Goal: Information Seeking & Learning: Learn about a topic

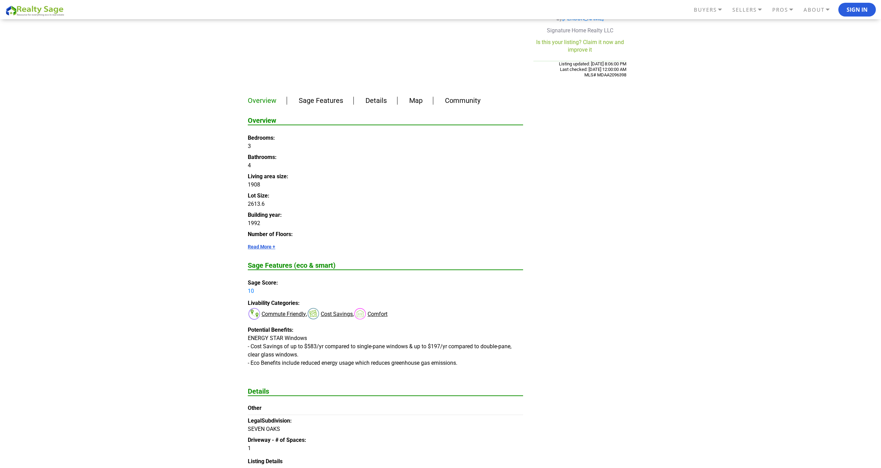
scroll to position [366, 0]
click at [378, 95] on link "Details" at bounding box center [376, 99] width 21 height 8
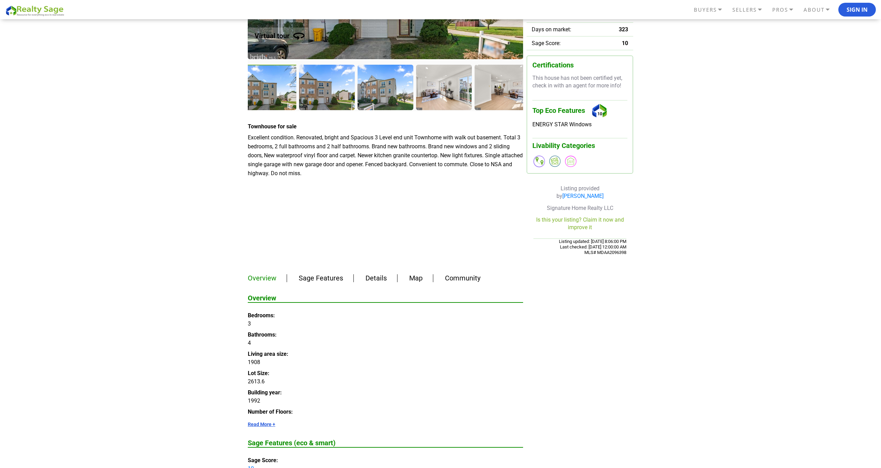
scroll to position [147, 0]
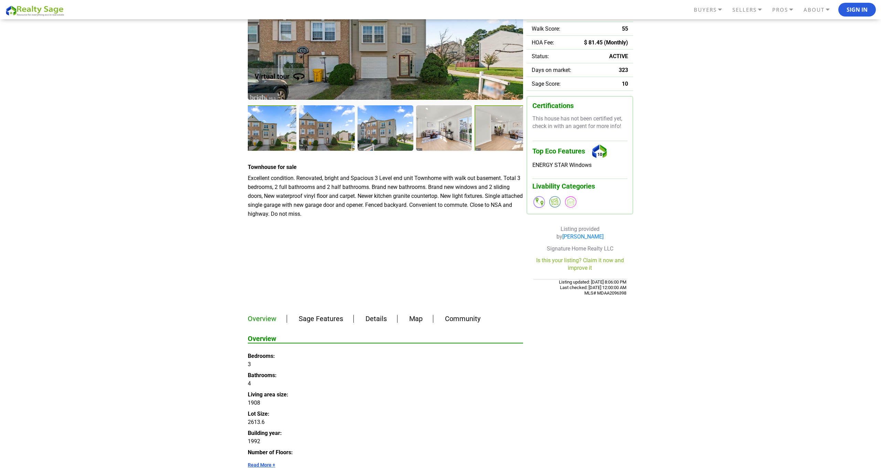
click at [501, 129] on div at bounding box center [503, 128] width 57 height 47
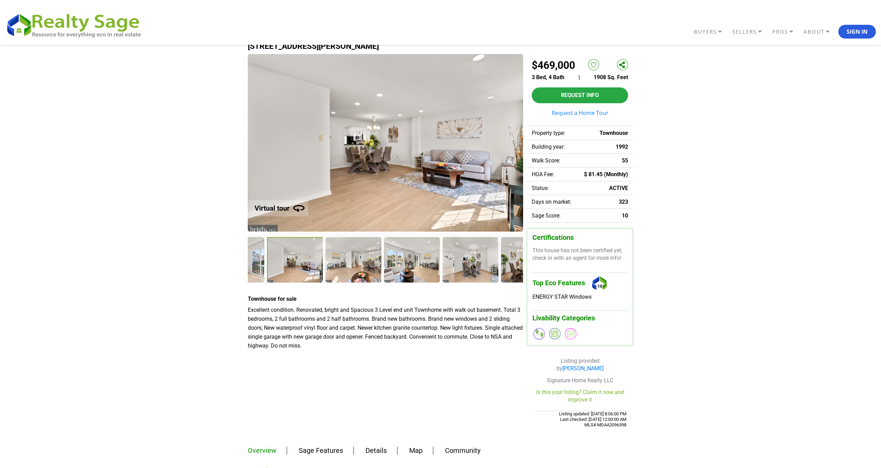
scroll to position [14, 0]
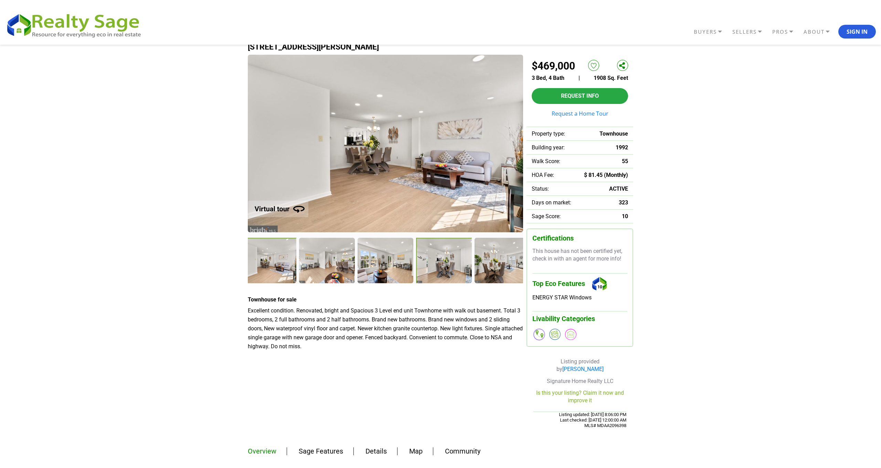
click at [435, 261] on div at bounding box center [444, 261] width 57 height 47
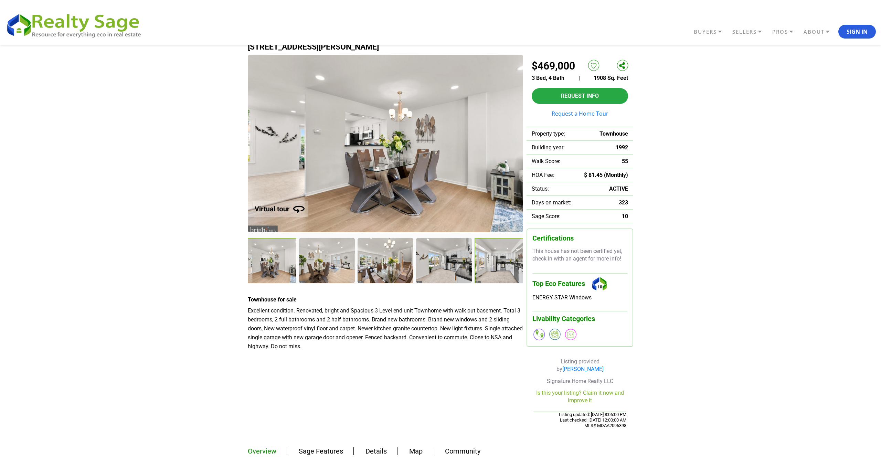
click at [515, 259] on div at bounding box center [503, 261] width 57 height 47
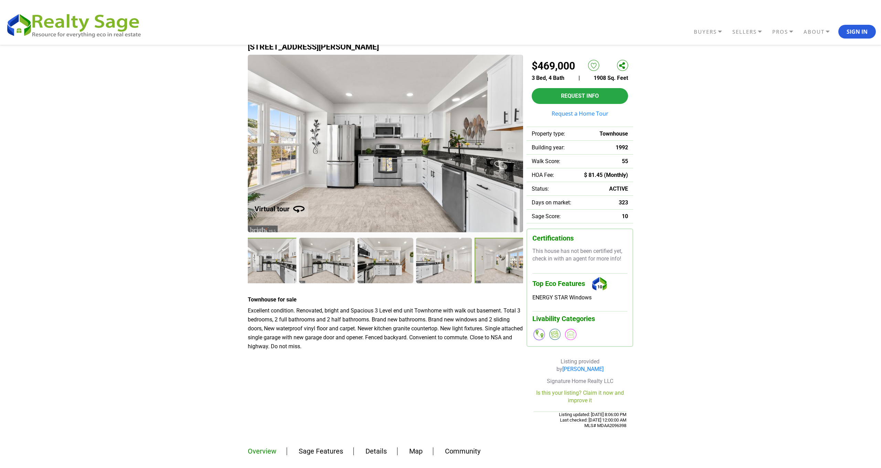
click at [507, 262] on div at bounding box center [503, 261] width 57 height 47
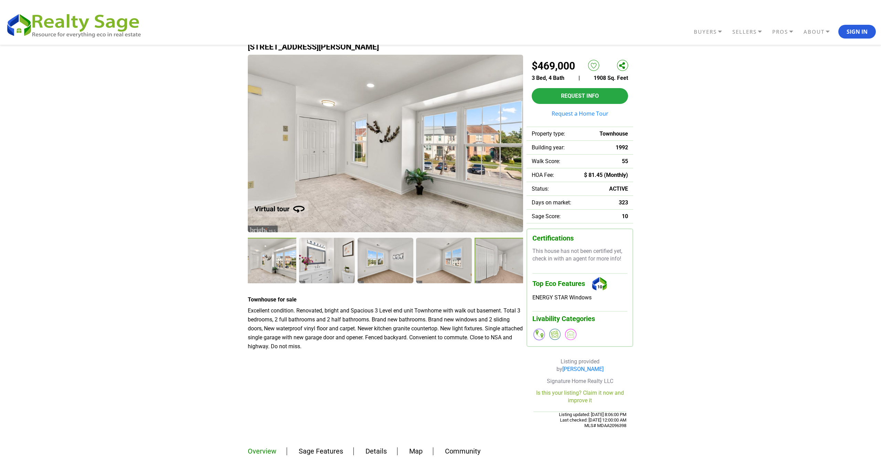
click at [506, 262] on div at bounding box center [503, 261] width 57 height 47
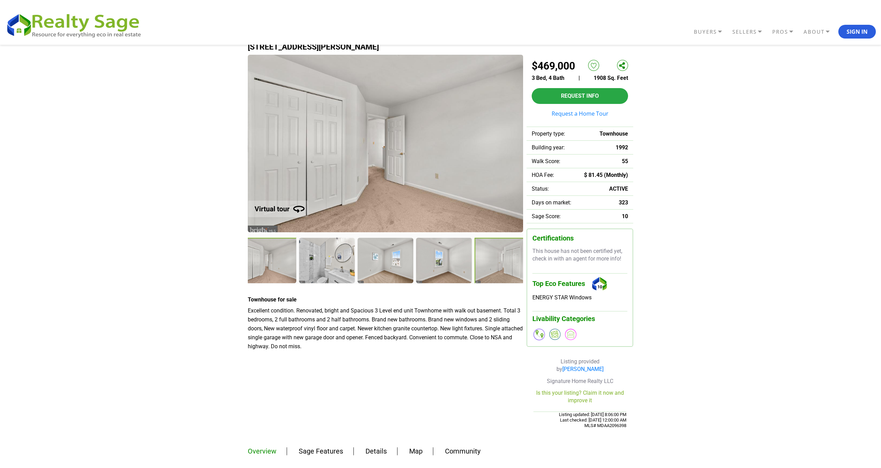
click at [506, 263] on div at bounding box center [503, 261] width 57 height 47
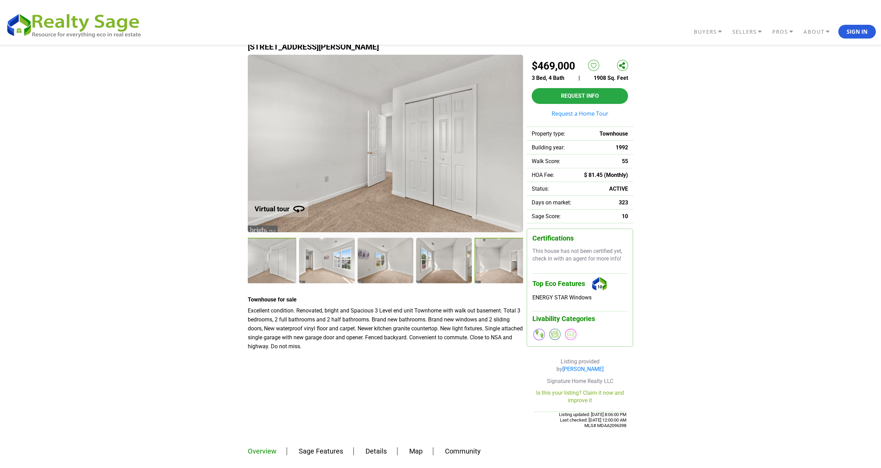
click at [506, 263] on div at bounding box center [503, 261] width 57 height 47
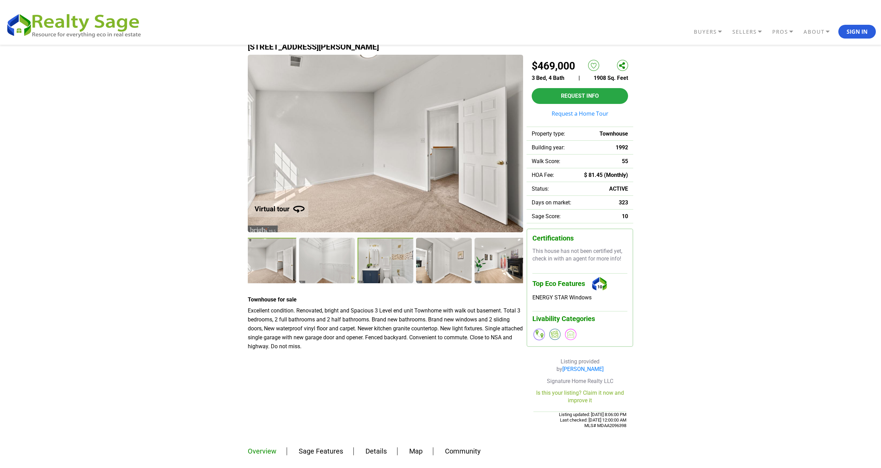
click at [402, 258] on div at bounding box center [386, 261] width 57 height 47
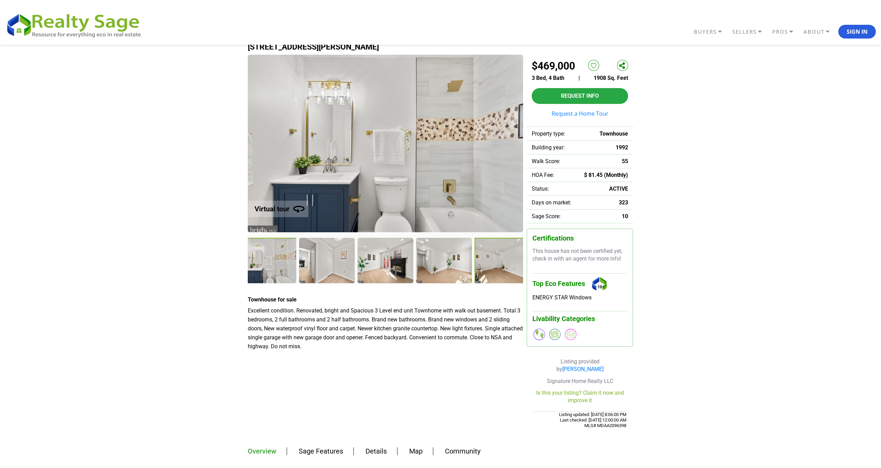
click at [499, 263] on div at bounding box center [503, 261] width 57 height 47
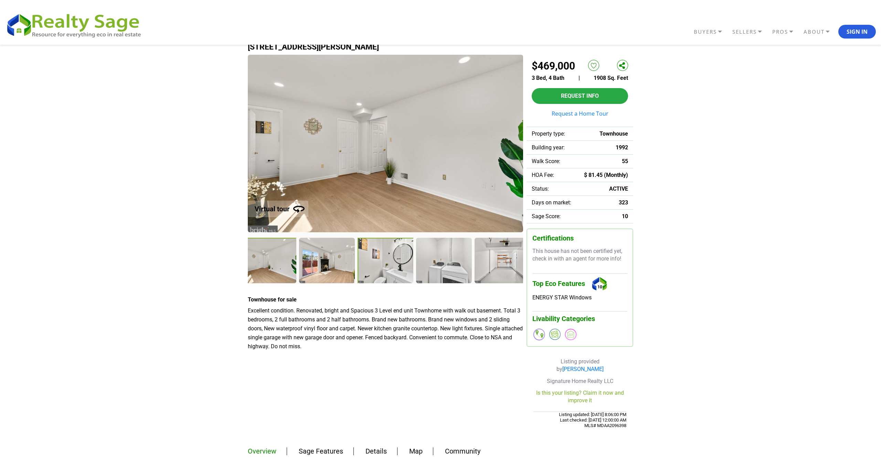
click at [390, 258] on div at bounding box center [386, 261] width 57 height 47
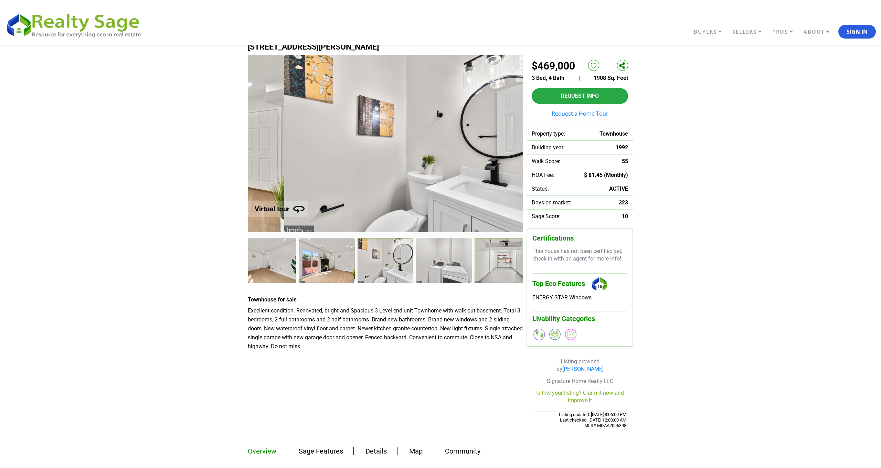
click at [491, 273] on div at bounding box center [503, 261] width 57 height 47
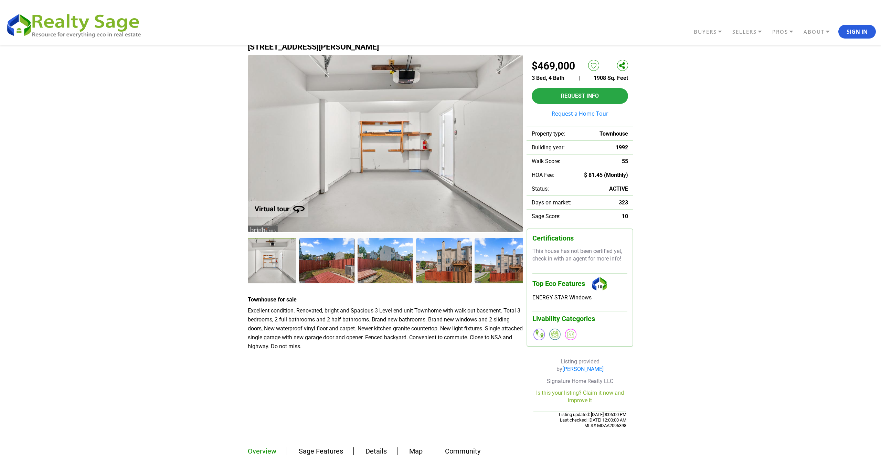
click at [491, 273] on div at bounding box center [502, 260] width 55 height 45
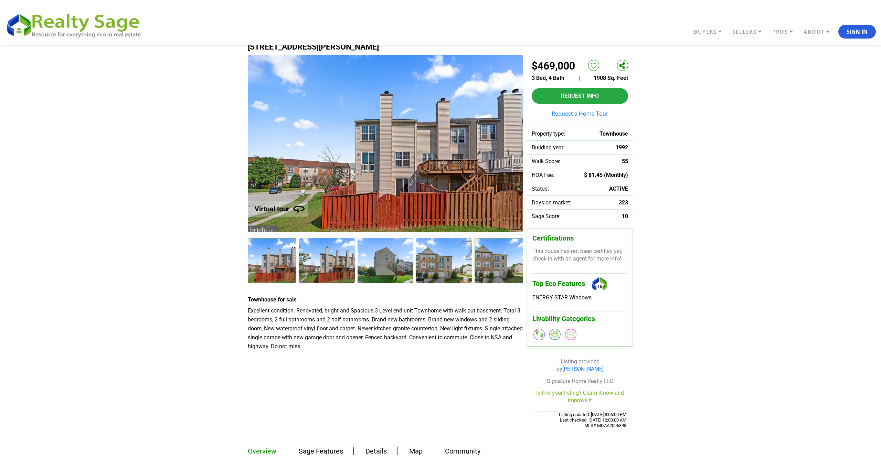
click at [490, 273] on div at bounding box center [503, 261] width 57 height 47
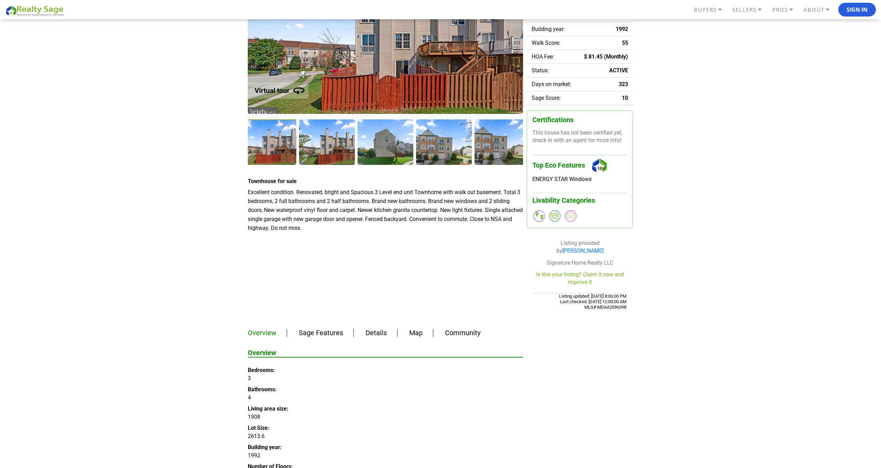
scroll to position [136, 0]
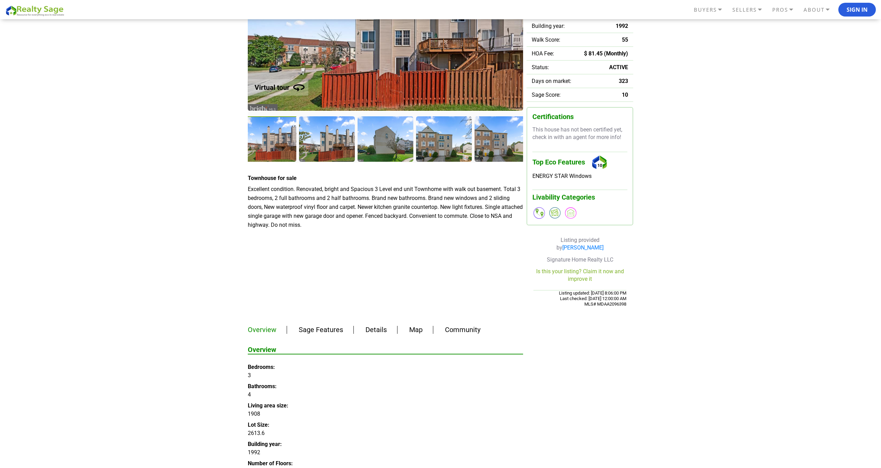
click at [280, 123] on div at bounding box center [269, 139] width 57 height 47
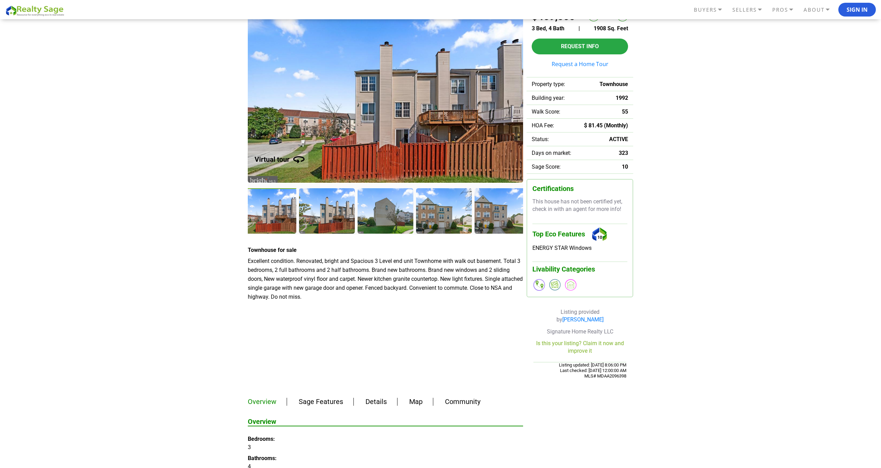
scroll to position [50, 0]
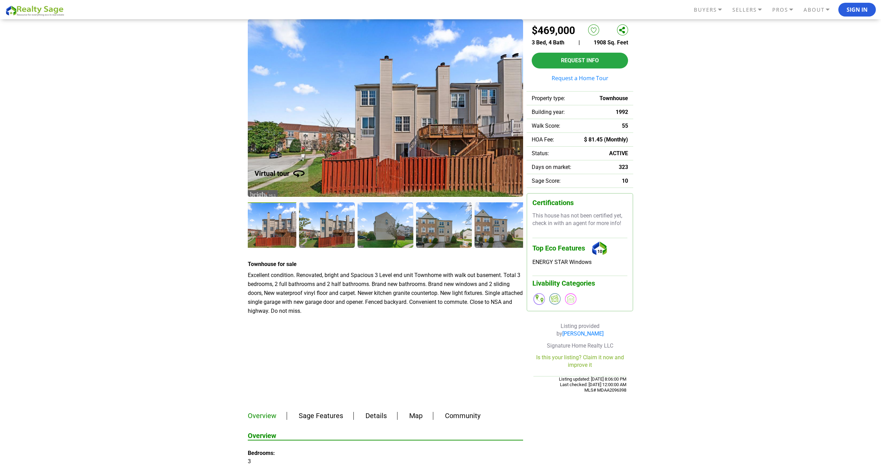
click at [288, 180] on img at bounding box center [276, 169] width 87 height 35
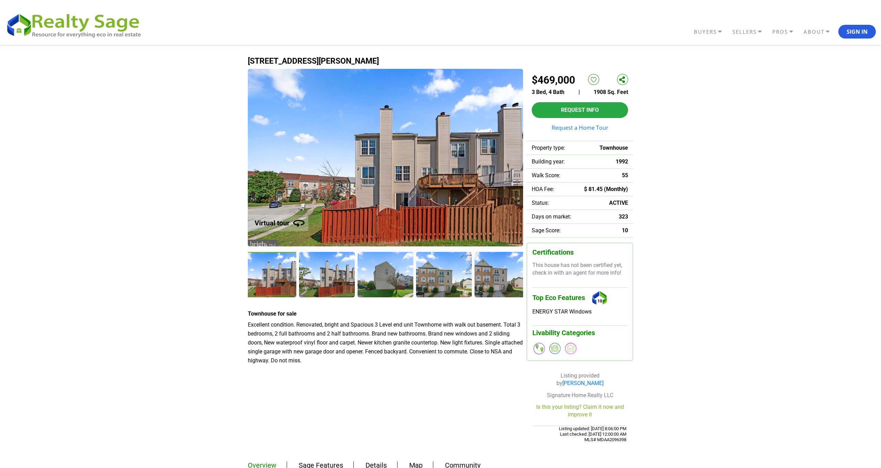
scroll to position [0, 0]
drag, startPoint x: 248, startPoint y: 57, endPoint x: 406, endPoint y: 60, distance: 158.1
click at [406, 60] on h1 "[STREET_ADDRESS][PERSON_NAME]" at bounding box center [441, 61] width 386 height 9
copy h1 "[STREET_ADDRESS][PERSON_NAME]"
